Goal: Task Accomplishment & Management: Manage account settings

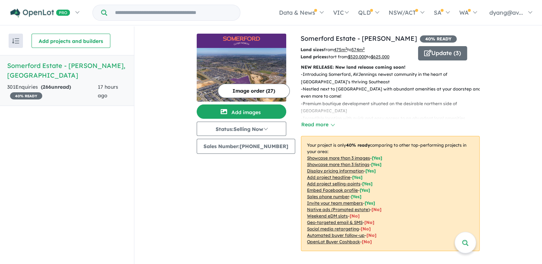
click at [42, 66] on h5 "Somerford Estate - Clyde North , VIC" at bounding box center [67, 70] width 120 height 19
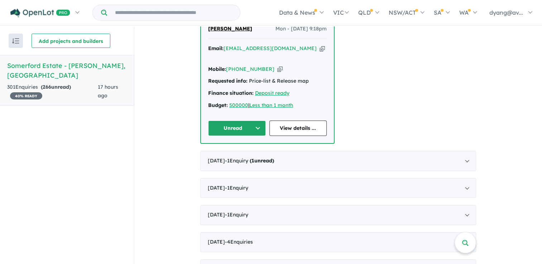
scroll to position [322, 0]
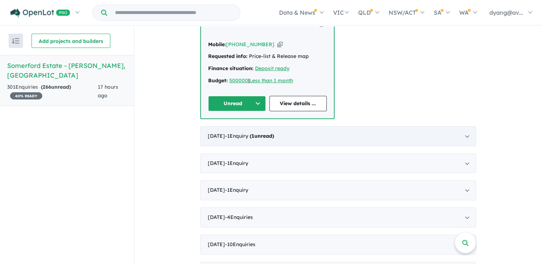
click at [274, 133] on strong "( 1 unread)" at bounding box center [262, 136] width 24 height 6
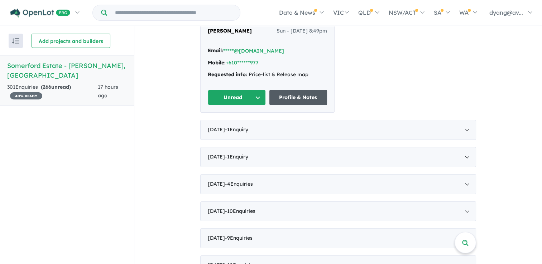
click at [299, 94] on link "Profile & Notes" at bounding box center [298, 97] width 58 height 15
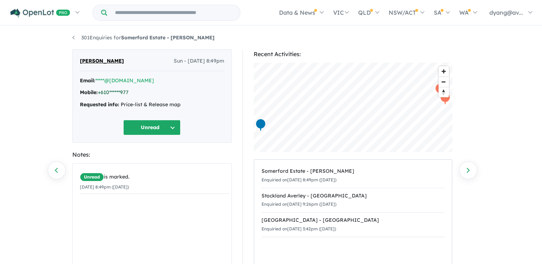
click at [120, 90] on link "+610******977" at bounding box center [113, 92] width 31 height 6
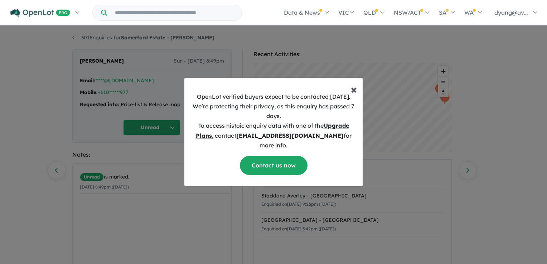
click at [354, 94] on span "×" at bounding box center [354, 89] width 6 height 14
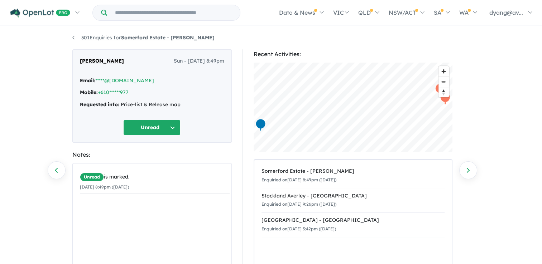
click at [73, 38] on link "301 Enquiries for Somerford Estate - Clyde North" at bounding box center [143, 37] width 142 height 6
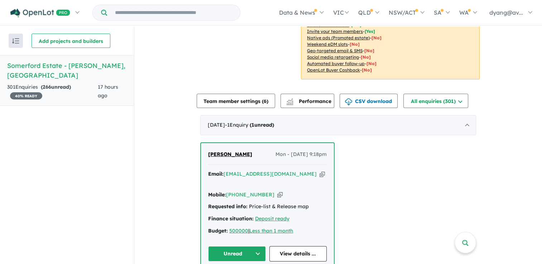
scroll to position [215, 0]
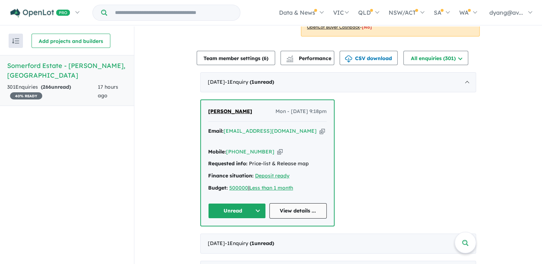
click at [298, 203] on link "View details ..." at bounding box center [298, 210] width 58 height 15
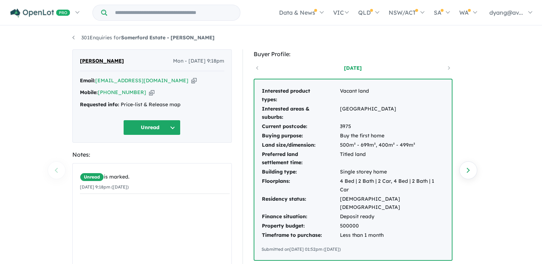
click at [173, 127] on button "Unread" at bounding box center [151, 127] width 57 height 15
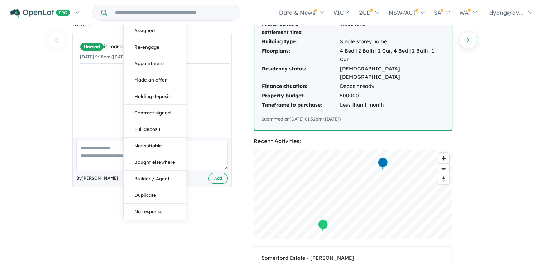
scroll to position [143, 0]
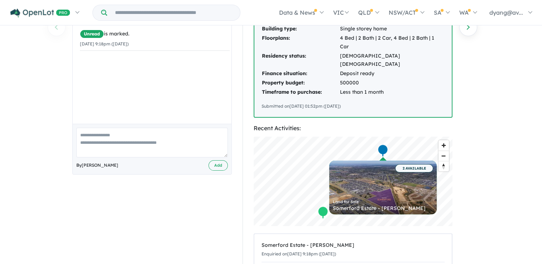
click at [202, 220] on div "Savroop Chatrath Mon - 01/09/2025, 9:18pm Email: roopkamboj30@gmail.com Copied!…" at bounding box center [152, 137] width 170 height 463
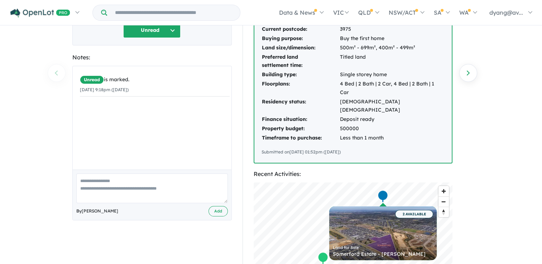
scroll to position [0, 0]
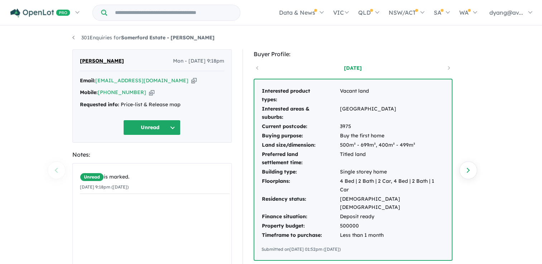
click at [170, 127] on button "Unread" at bounding box center [151, 127] width 57 height 15
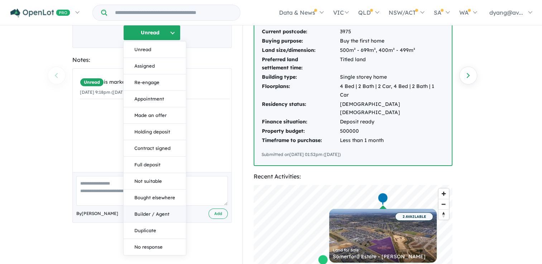
scroll to position [107, 0]
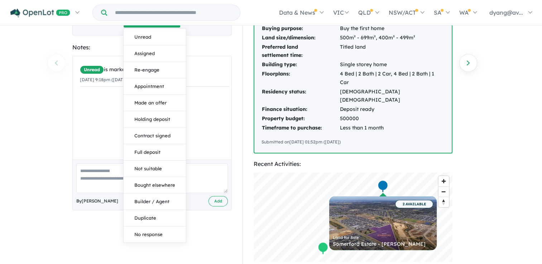
click at [163, 234] on button "No response" at bounding box center [155, 235] width 62 height 16
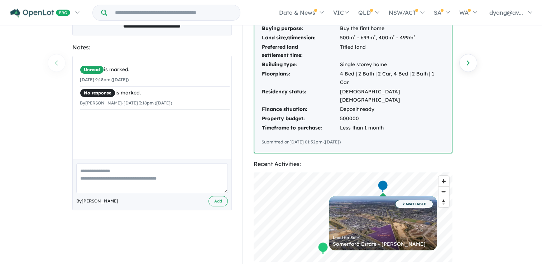
click at [144, 175] on textarea at bounding box center [151, 179] width 151 height 30
drag, startPoint x: 135, startPoint y: 172, endPoint x: 140, endPoint y: 170, distance: 5.6
click at [140, 170] on textarea "**********" at bounding box center [151, 179] width 151 height 30
type textarea "**********"
click at [215, 200] on button "Add" at bounding box center [217, 201] width 19 height 10
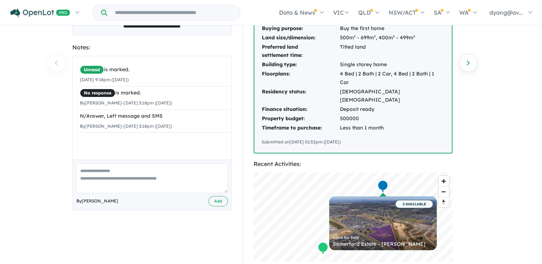
scroll to position [0, 0]
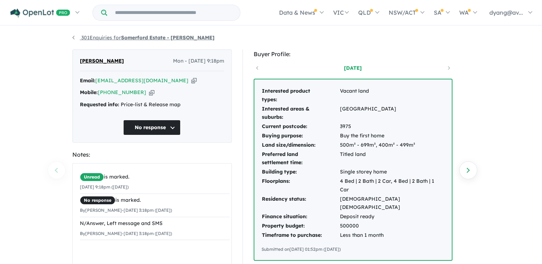
click at [110, 37] on link "301 Enquiries for Somerford Estate - Clyde North" at bounding box center [143, 37] width 142 height 6
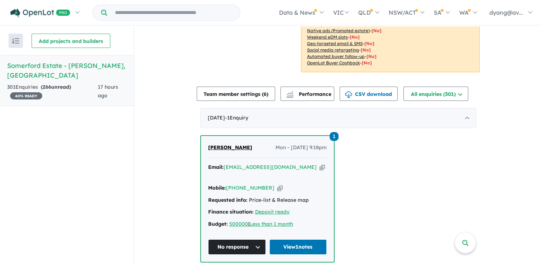
scroll to position [358, 0]
